Goal: Obtain resource: Download file/media

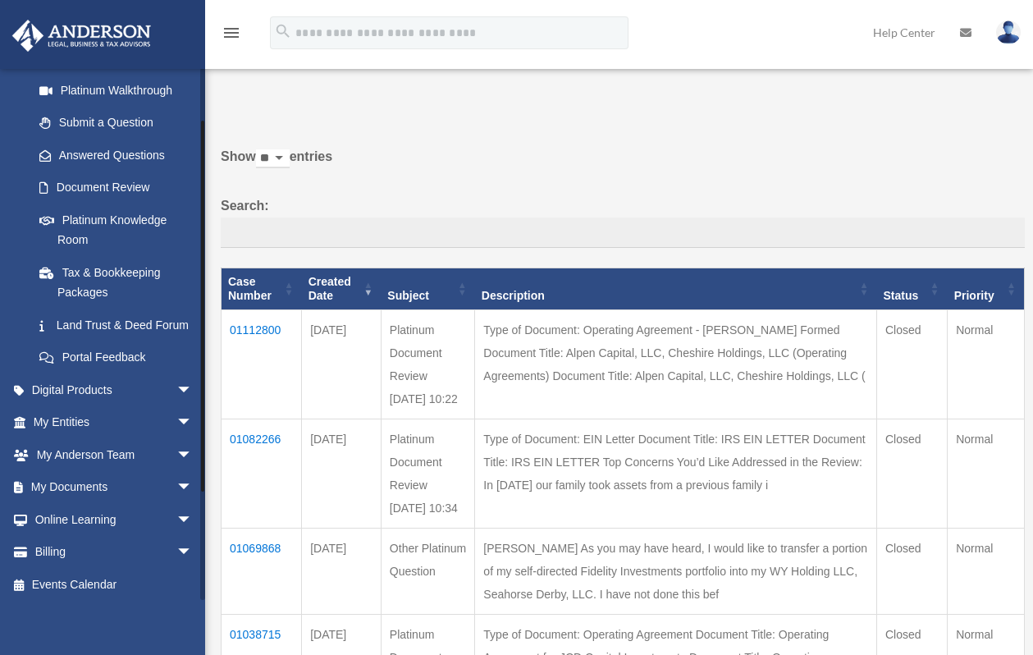
scroll to position [218, 0]
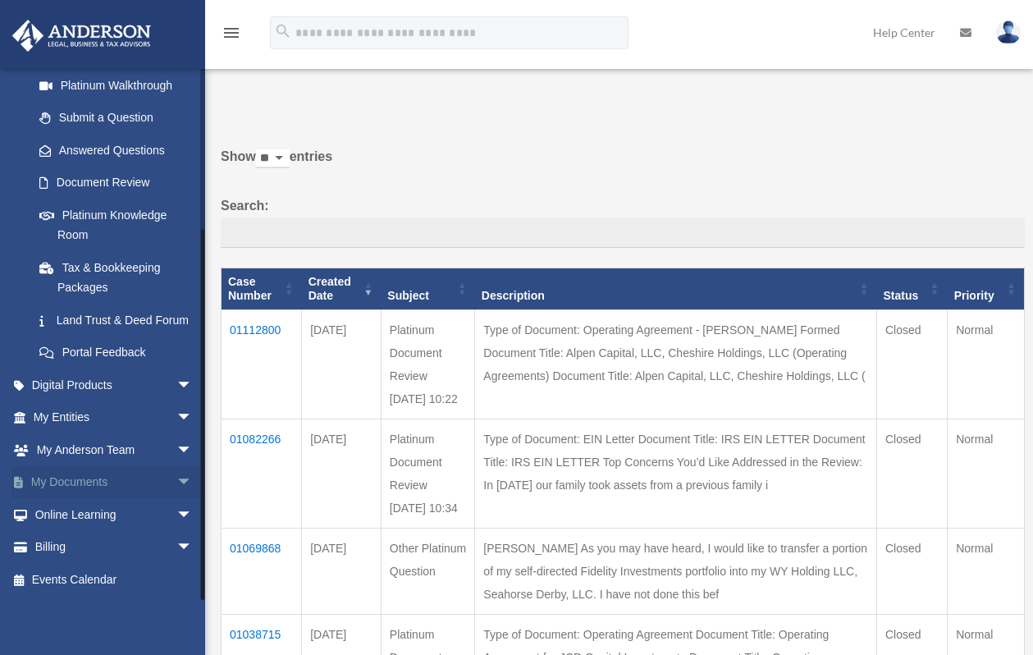
click at [149, 486] on link "My Documents arrow_drop_down" at bounding box center [114, 482] width 206 height 33
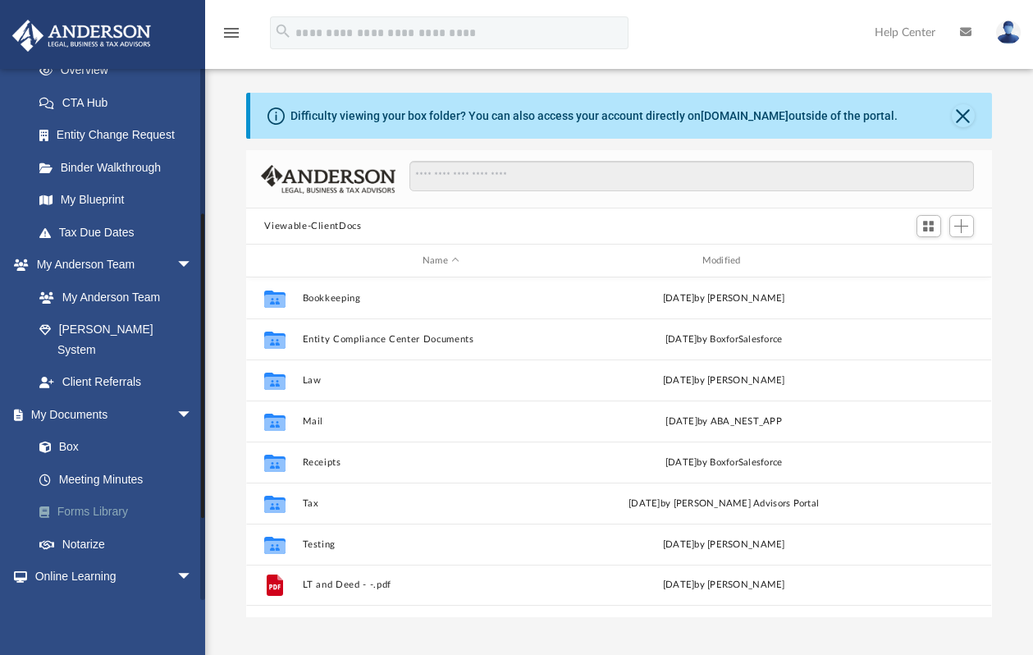
scroll to position [361, 733]
click at [75, 496] on link "Forms Library" at bounding box center [120, 512] width 194 height 33
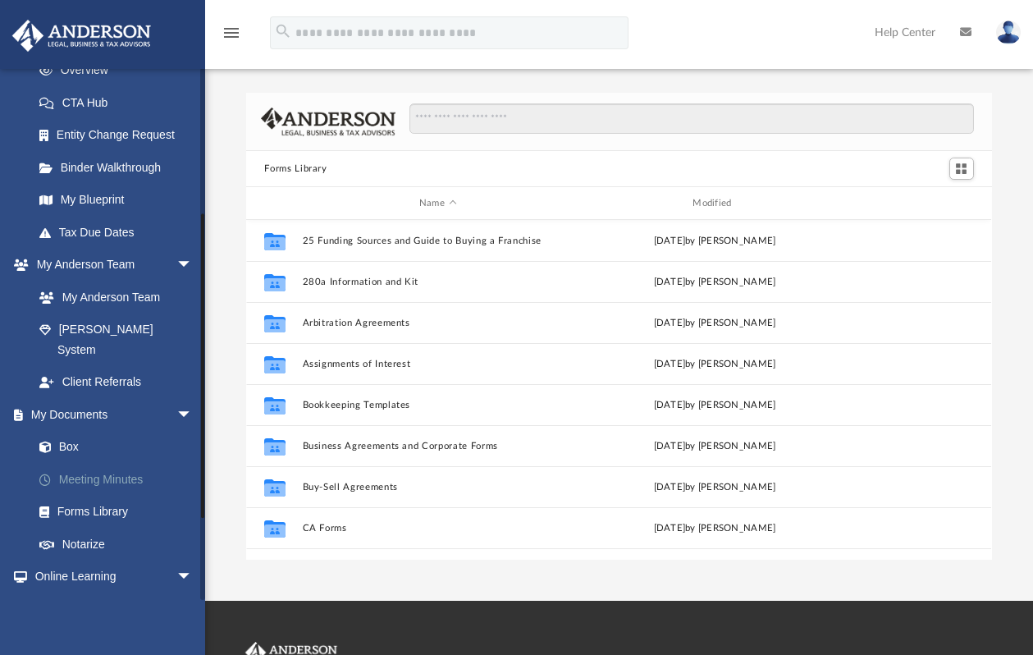
scroll to position [361, 733]
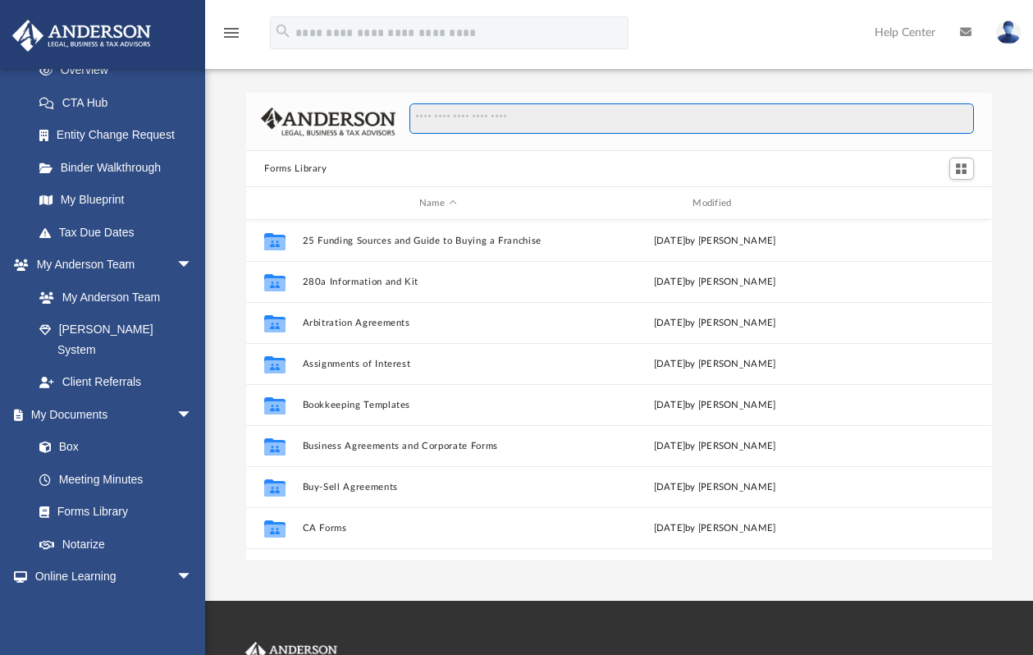
click at [443, 123] on input "Search files and folders" at bounding box center [691, 118] width 564 height 31
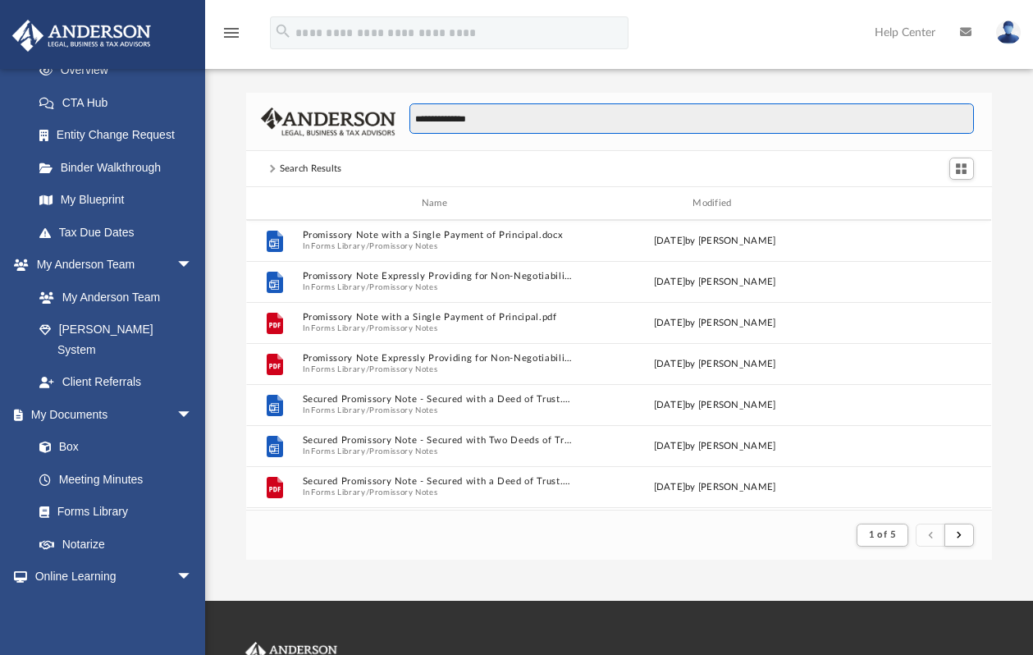
scroll to position [1313, 0]
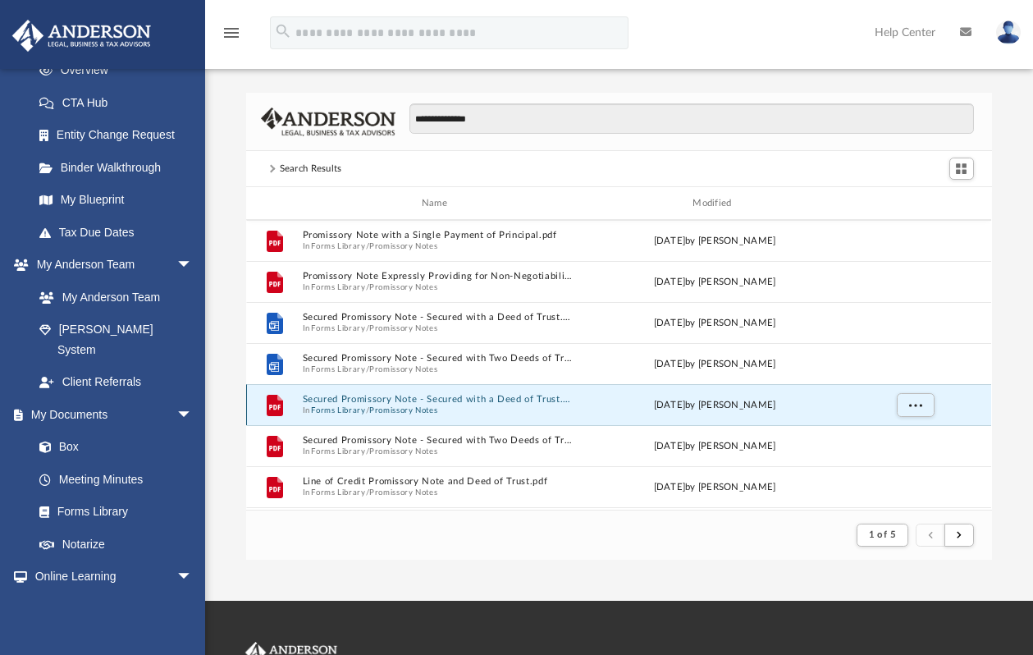
click at [419, 400] on button "Secured Promissory Note - Secured with a Deed of Trust.pdf" at bounding box center [438, 399] width 270 height 11
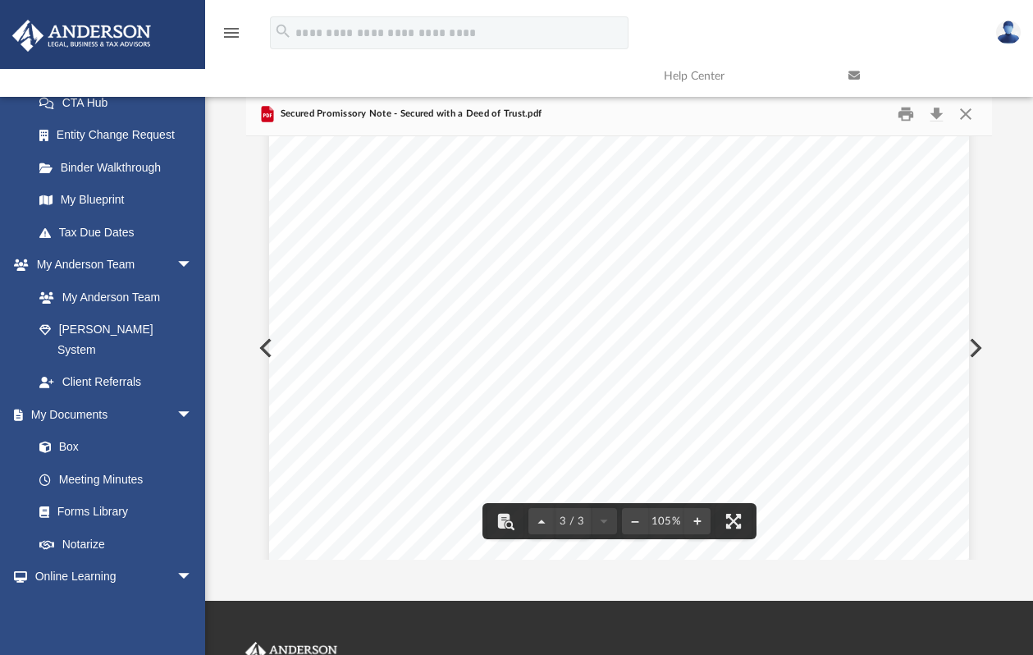
scroll to position [2367, 0]
click at [735, 569] on div "App bob.apples@andersonadvisors.com Sign Out bob.apples@andersonadvisors.com Ho…" at bounding box center [516, 300] width 1033 height 601
click at [972, 118] on button "Close" at bounding box center [966, 114] width 30 height 25
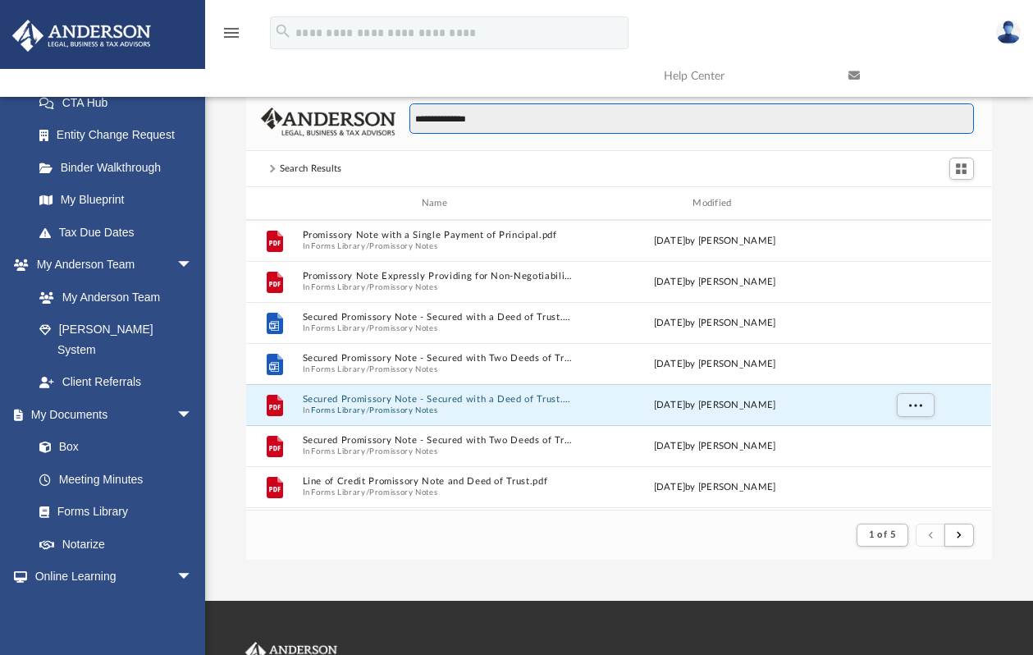
drag, startPoint x: 549, startPoint y: 112, endPoint x: 395, endPoint y: 119, distance: 154.4
click at [395, 119] on div "**********" at bounding box center [684, 127] width 578 height 48
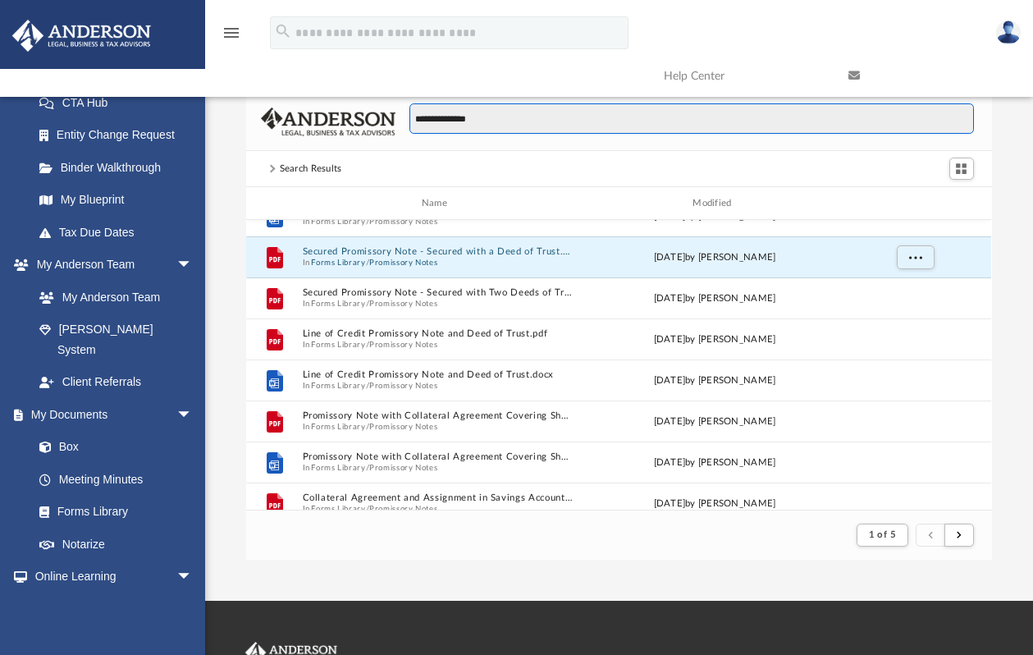
scroll to position [1477, 0]
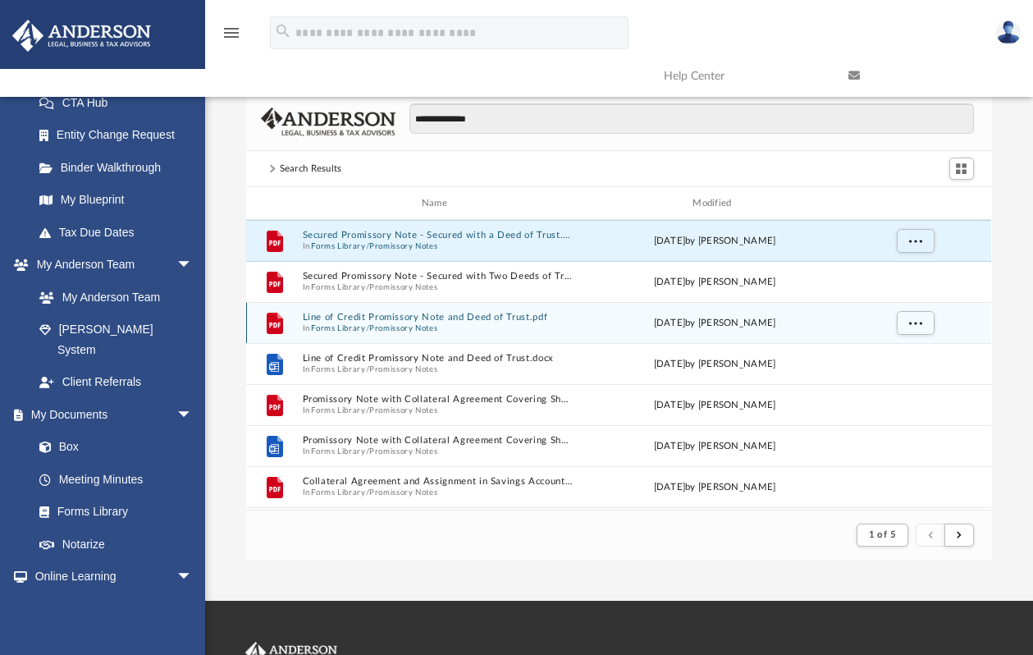
click at [397, 318] on button "Line of Credit Promissory Note and Deed of Trust.pdf" at bounding box center [438, 317] width 270 height 11
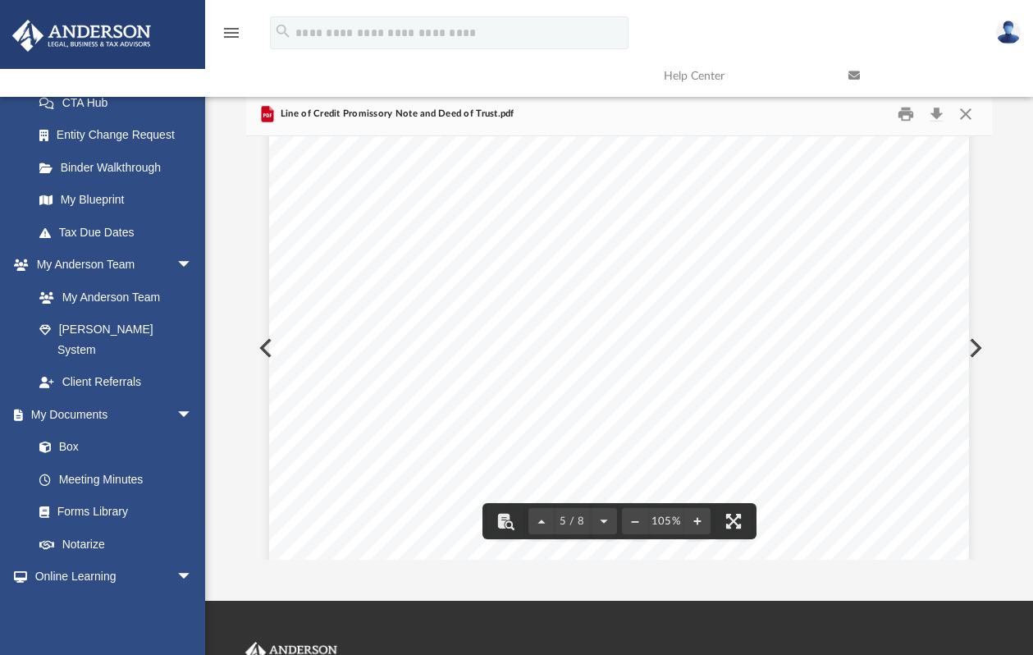
scroll to position [3939, 0]
click at [959, 115] on button "Close" at bounding box center [966, 114] width 30 height 25
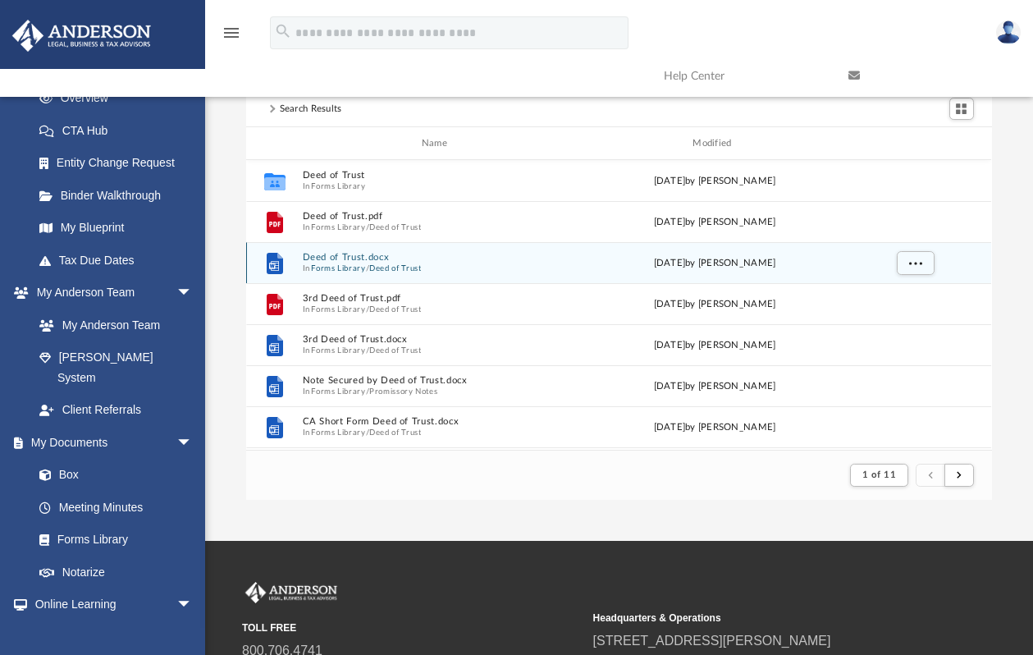
scroll to position [0, 0]
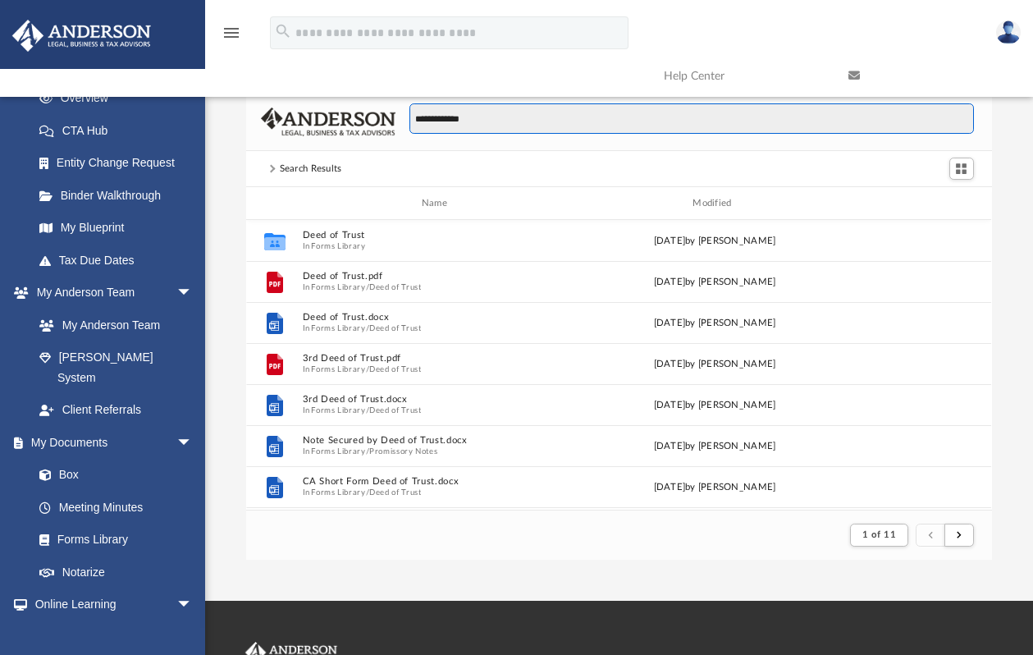
click at [415, 116] on input "**********" at bounding box center [691, 118] width 564 height 31
type input "**********"
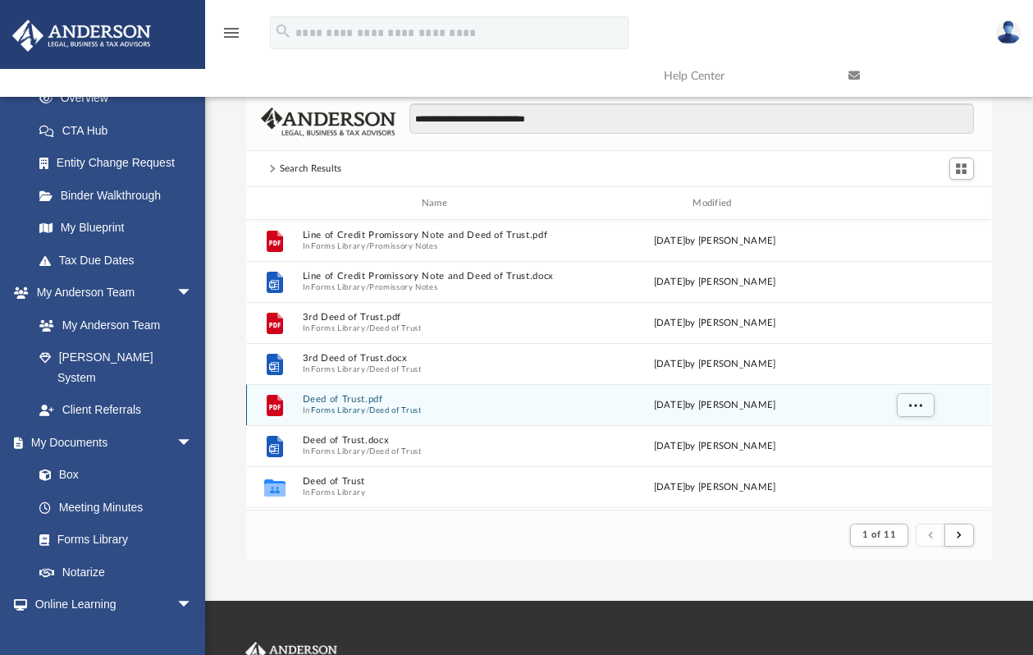
click at [322, 399] on button "Deed of Trust.pdf" at bounding box center [438, 399] width 270 height 11
